Goal: Find specific page/section: Find specific page/section

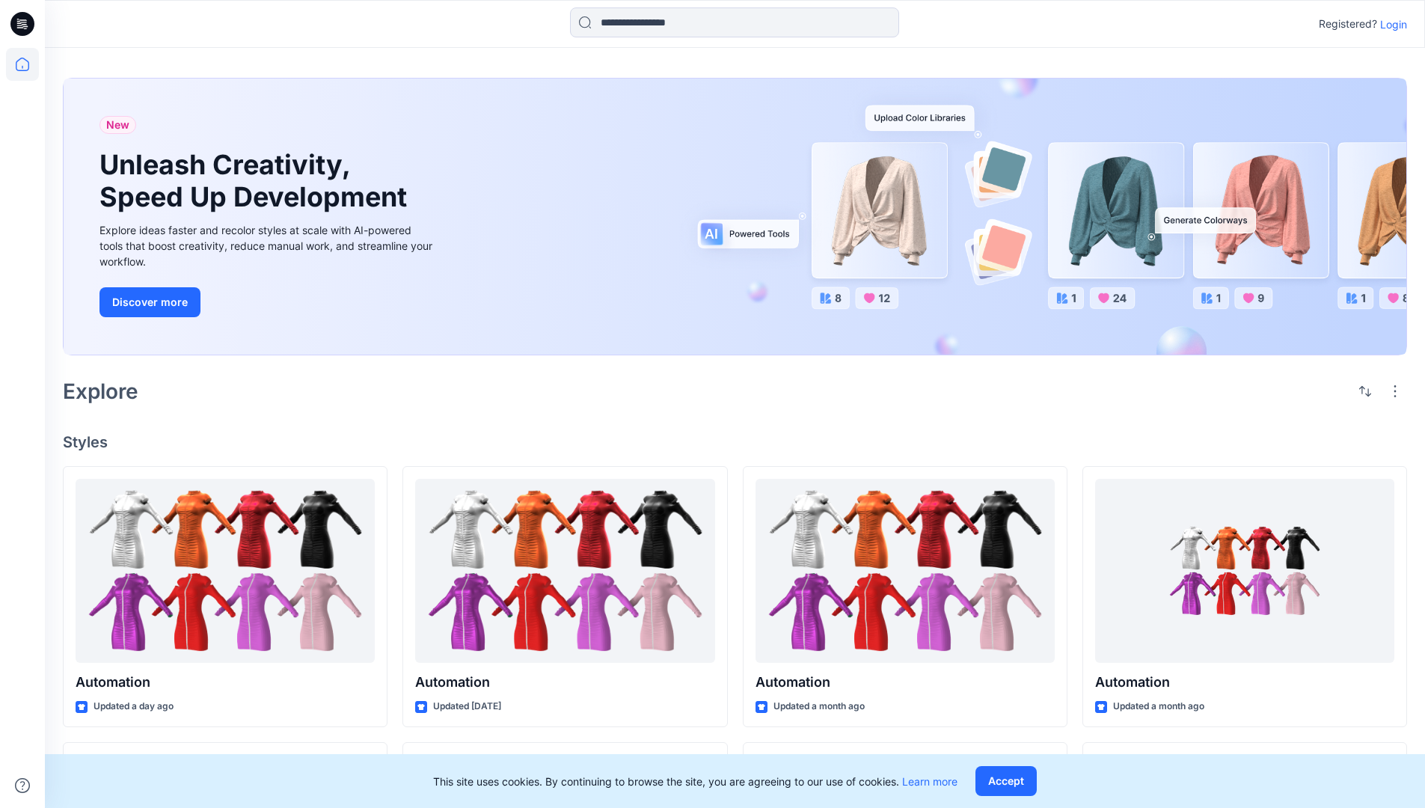
click at [1390, 24] on p "Login" at bounding box center [1393, 24] width 27 height 16
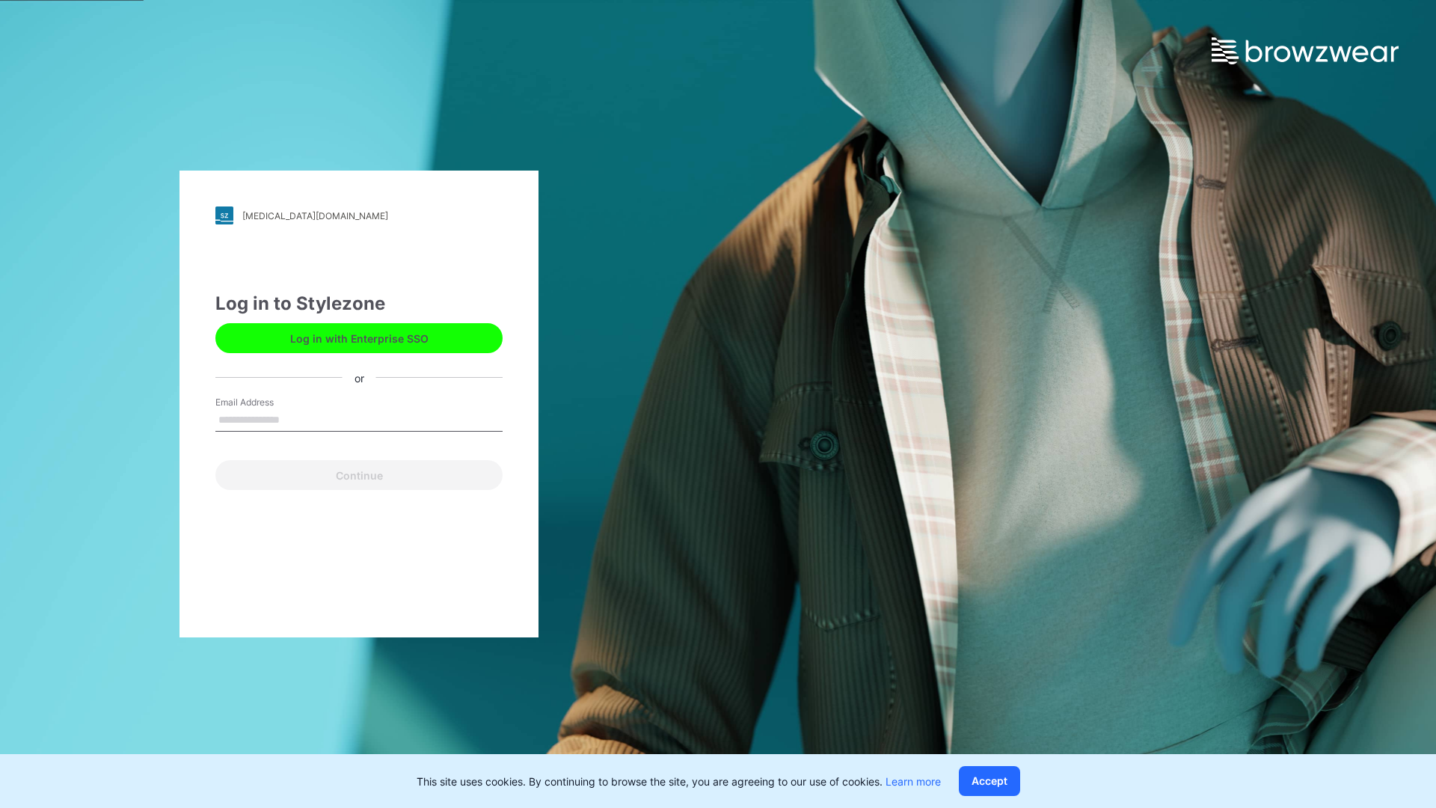
click at [295, 419] on input "Email Address" at bounding box center [358, 420] width 287 height 22
type input "**********"
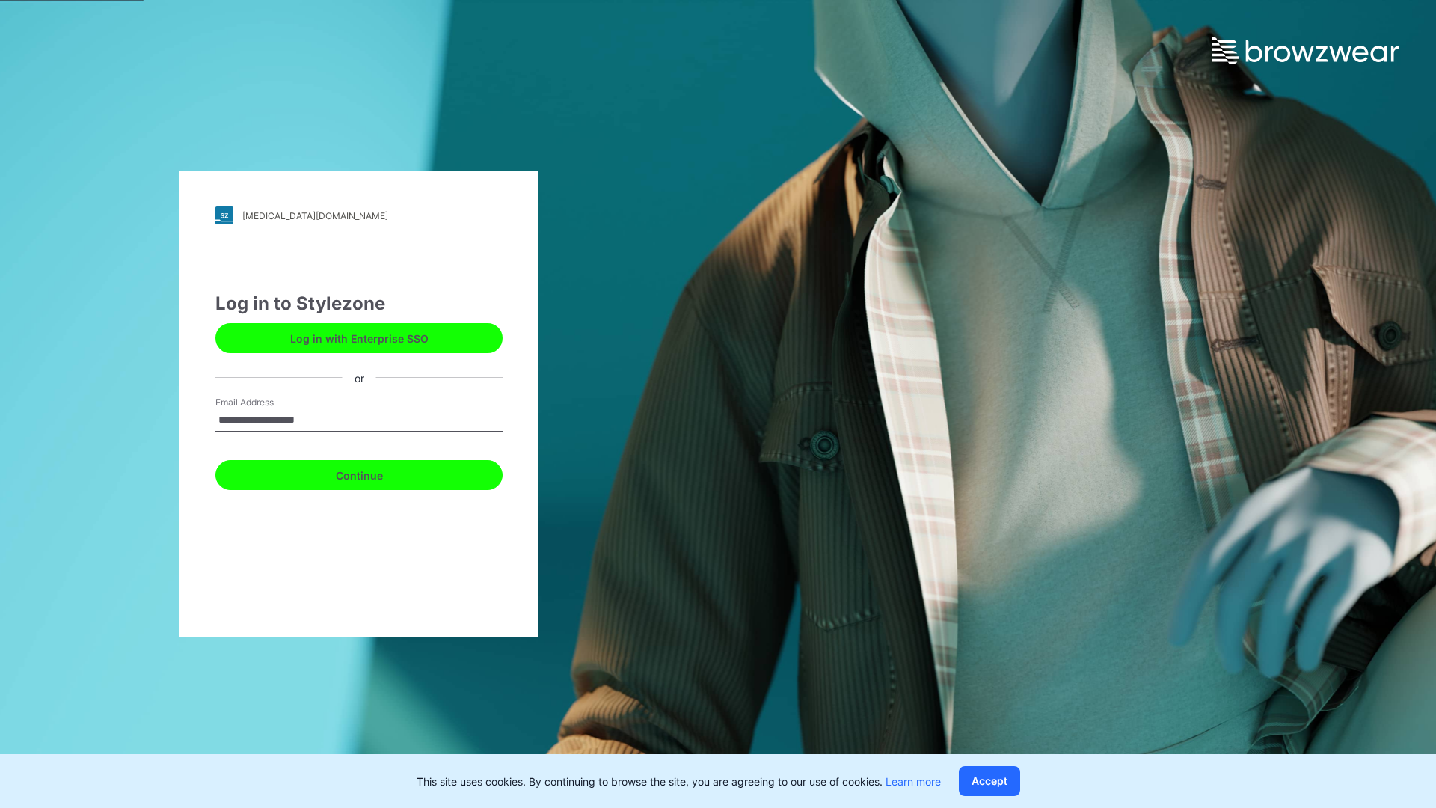
click at [375, 473] on button "Continue" at bounding box center [358, 475] width 287 height 30
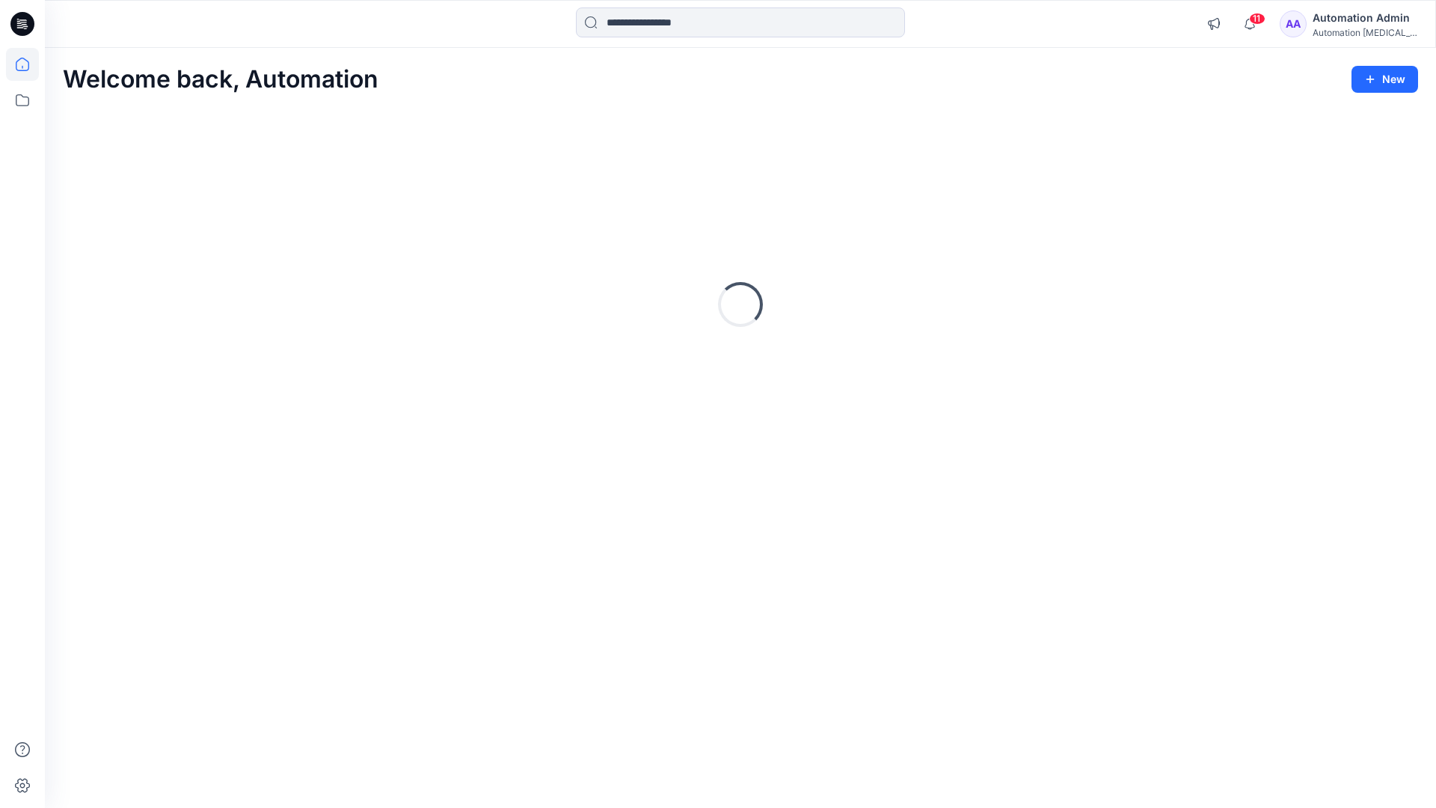
click at [28, 64] on icon at bounding box center [22, 64] width 13 height 13
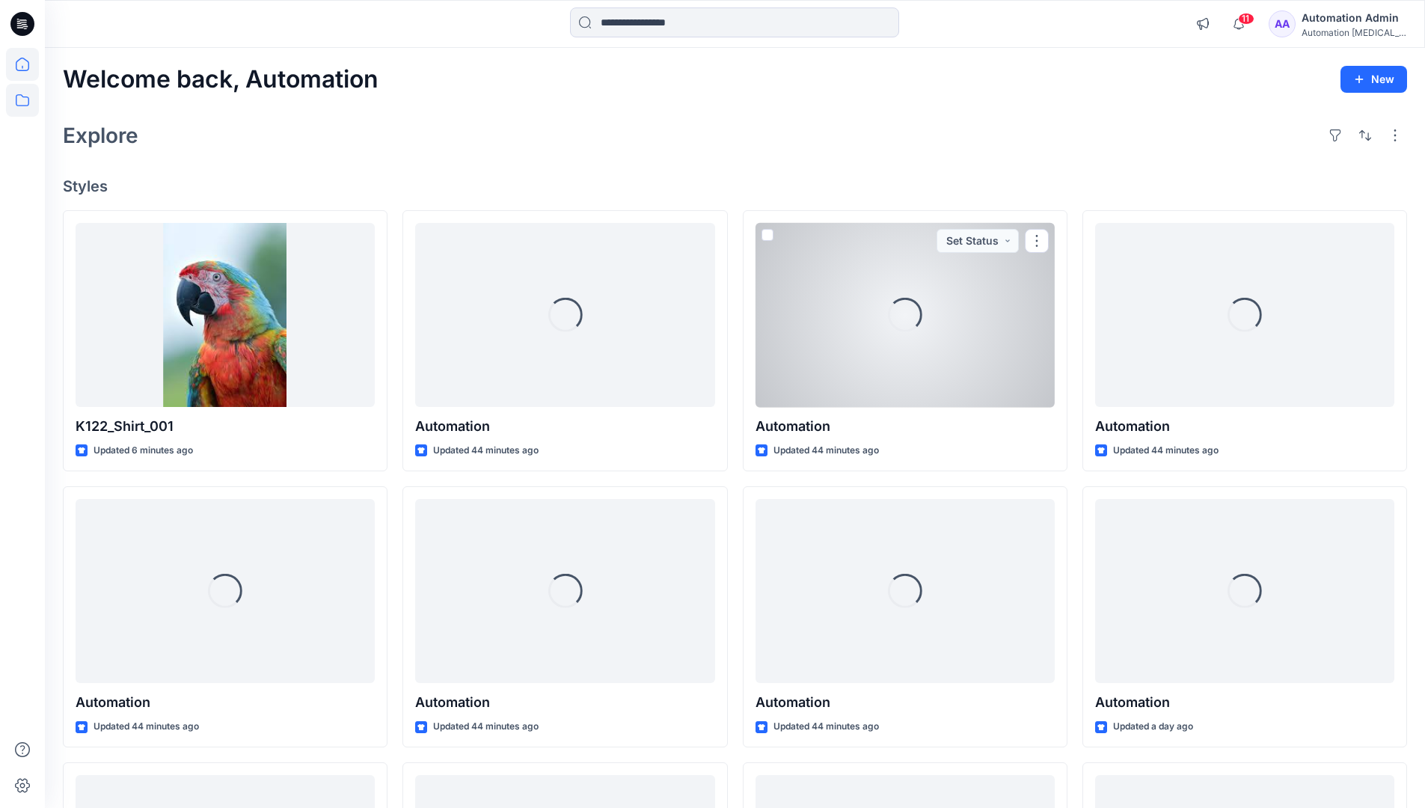
click at [25, 100] on icon at bounding box center [22, 100] width 33 height 33
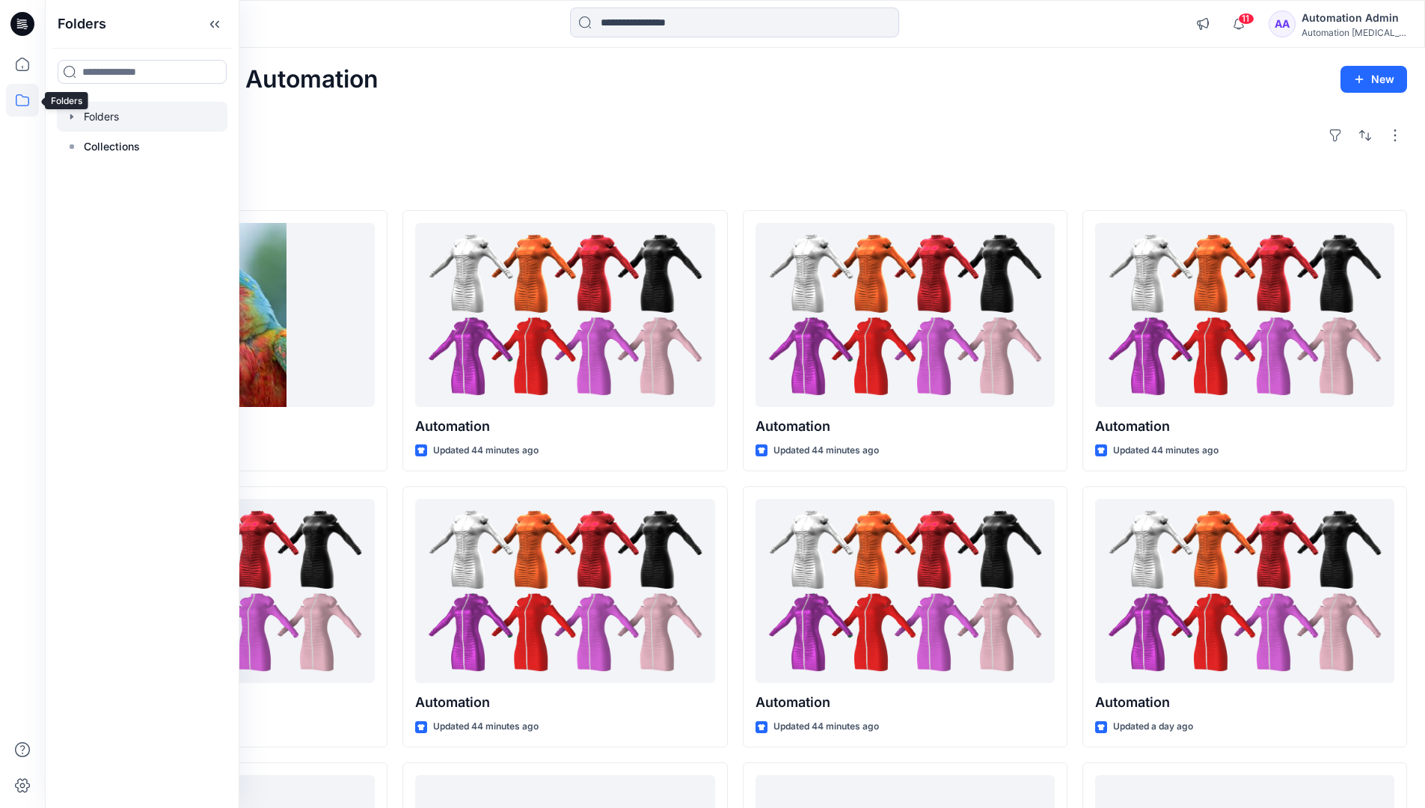
click at [160, 117] on div at bounding box center [142, 117] width 171 height 30
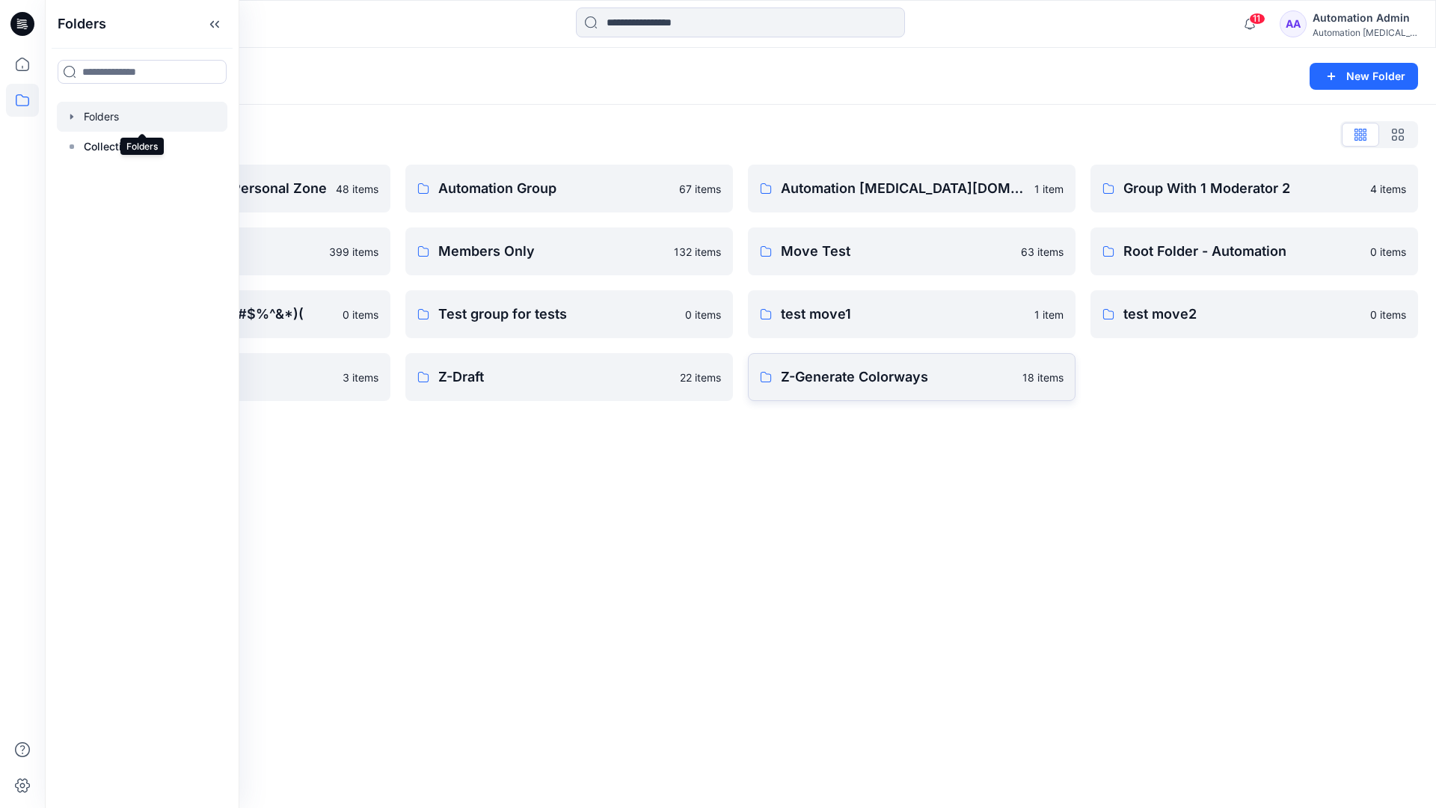
click at [859, 383] on p "Z-Generate Colorways" at bounding box center [897, 377] width 233 height 21
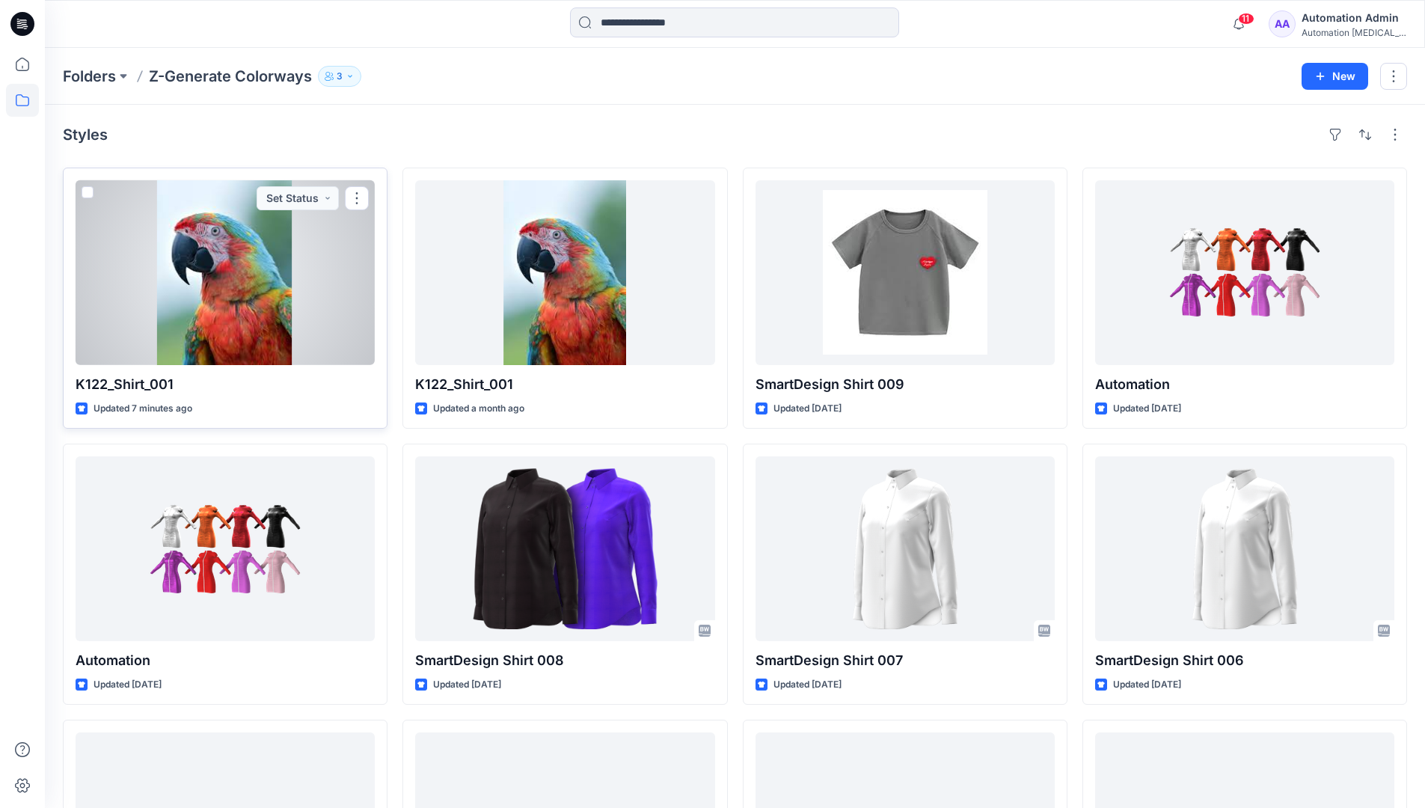
click at [87, 191] on span at bounding box center [88, 192] width 12 height 12
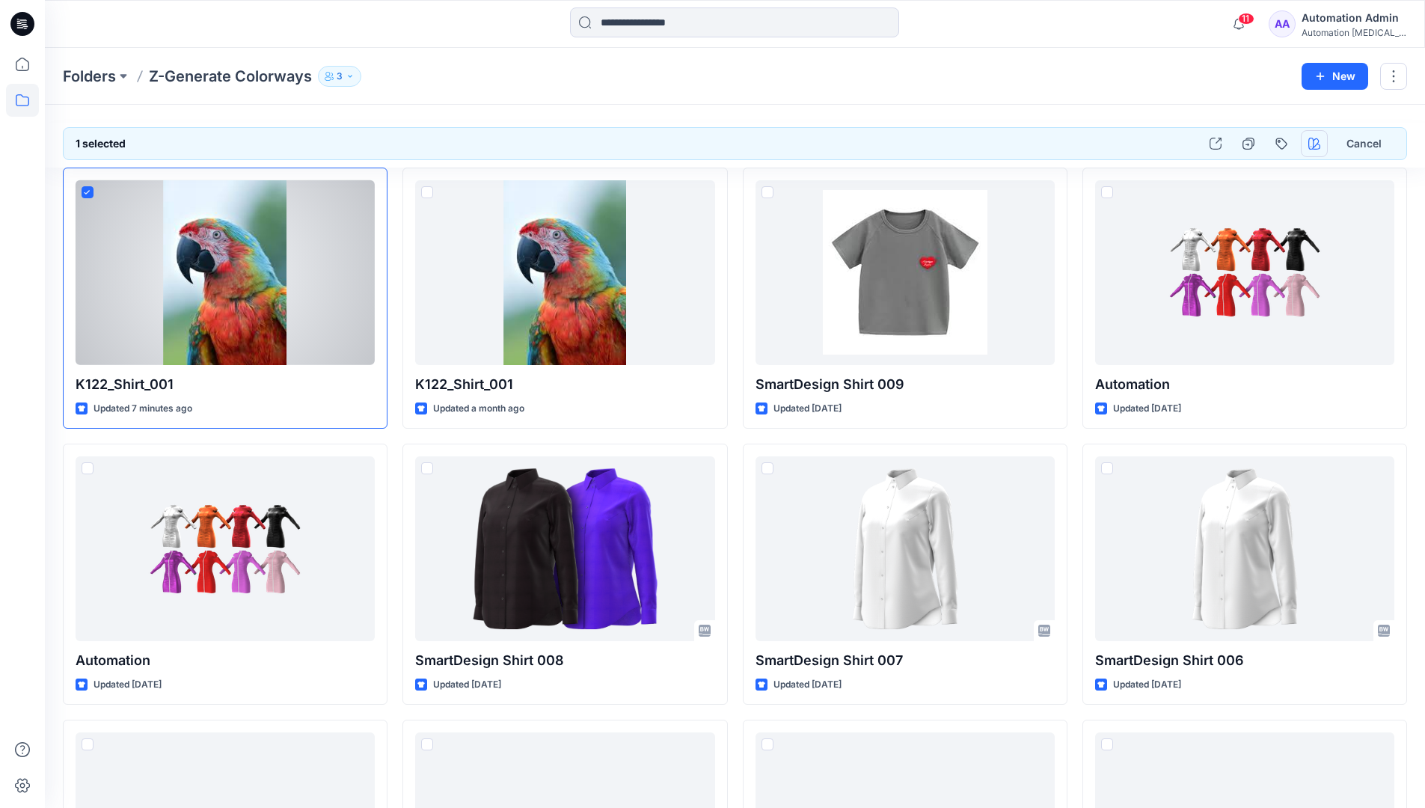
click at [1310, 138] on icon "button" at bounding box center [1314, 144] width 12 height 12
